Goal: Transaction & Acquisition: Purchase product/service

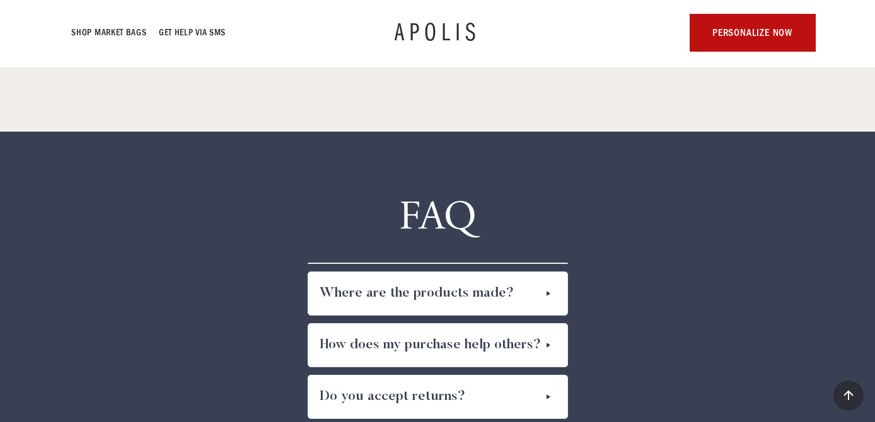
scroll to position [6731, 0]
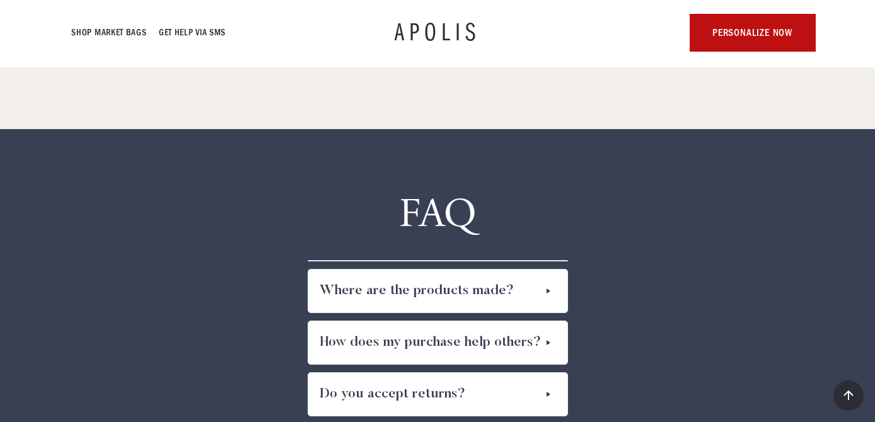
click at [547, 288] on img at bounding box center [548, 291] width 15 height 20
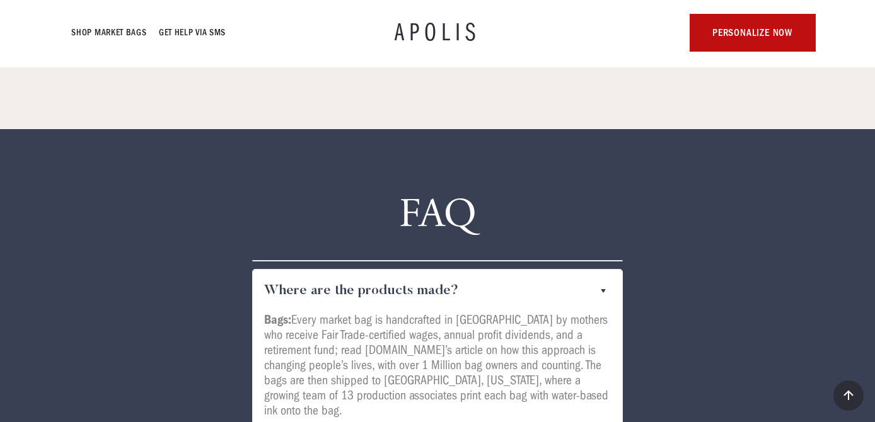
click at [604, 289] on img at bounding box center [603, 291] width 20 height 15
click at [605, 288] on img at bounding box center [603, 291] width 20 height 15
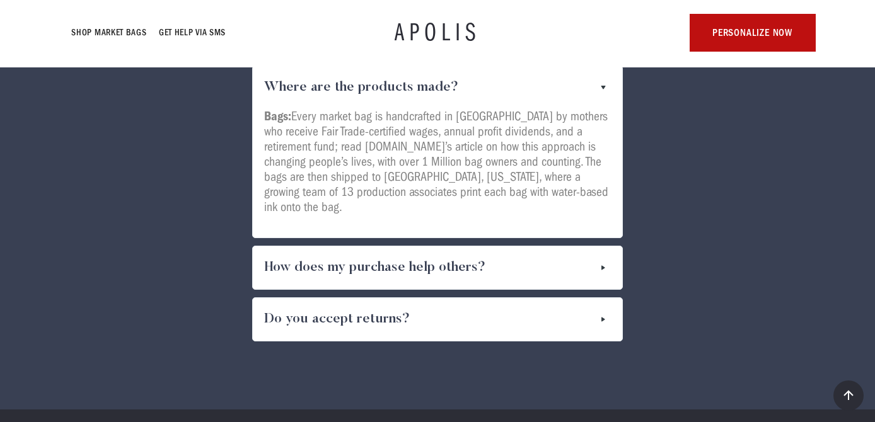
scroll to position [6938, 0]
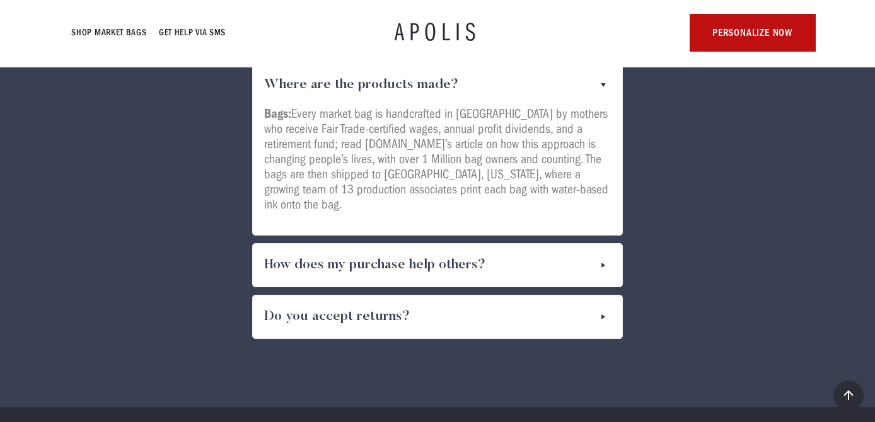
click at [605, 307] on img at bounding box center [603, 317] width 15 height 20
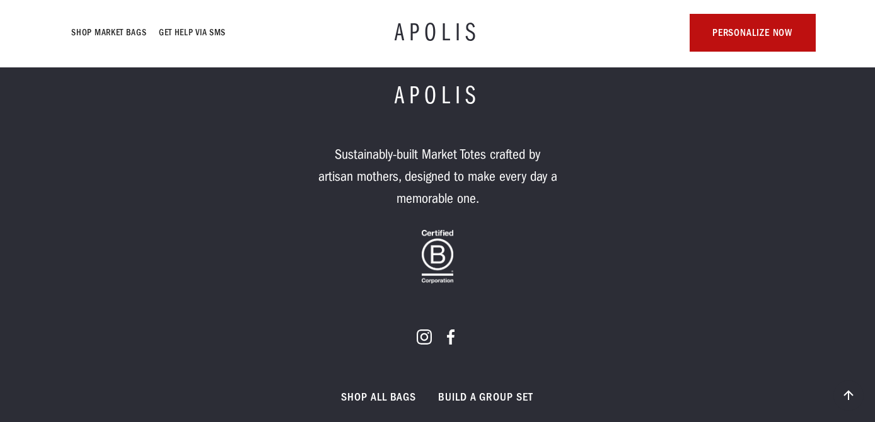
scroll to position [7766, 0]
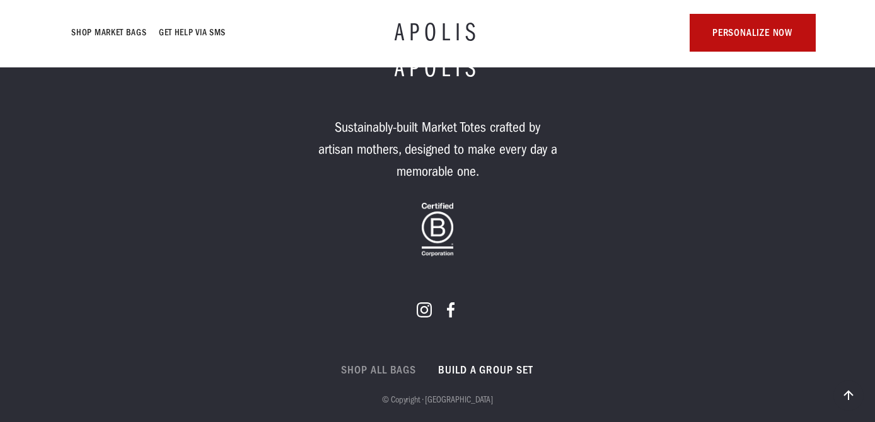
click at [410, 363] on link "Shop all bags" at bounding box center [379, 370] width 74 height 15
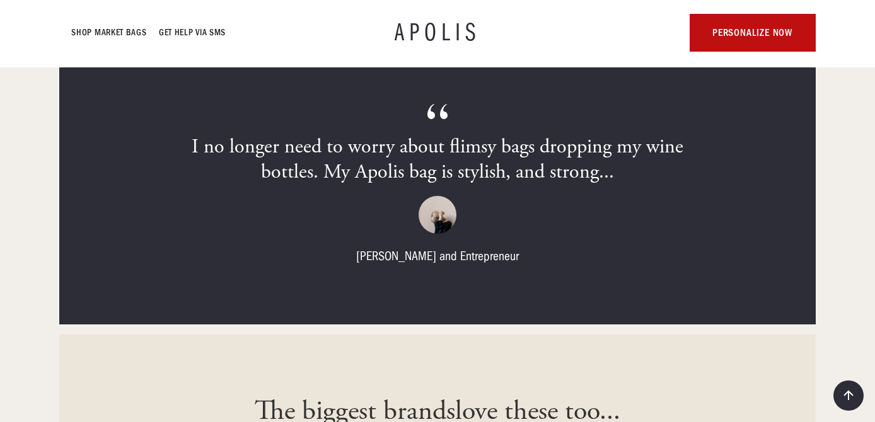
scroll to position [3867, 0]
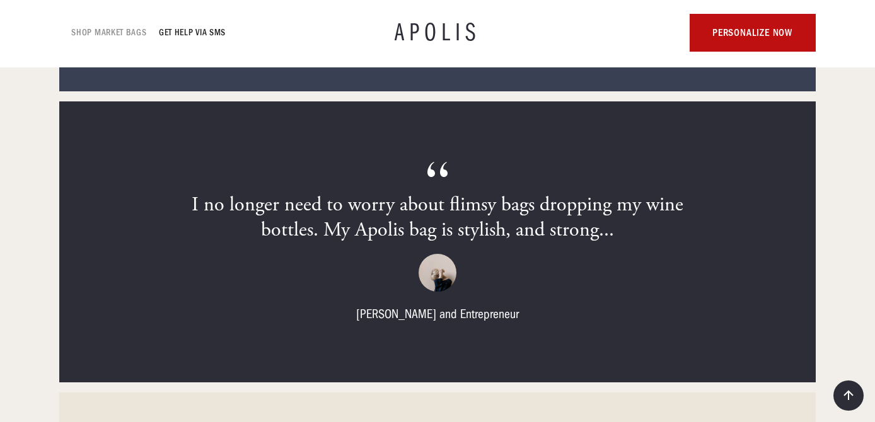
click at [136, 30] on link "Shop Market bags" at bounding box center [109, 32] width 75 height 15
